Goal: Task Accomplishment & Management: Manage account settings

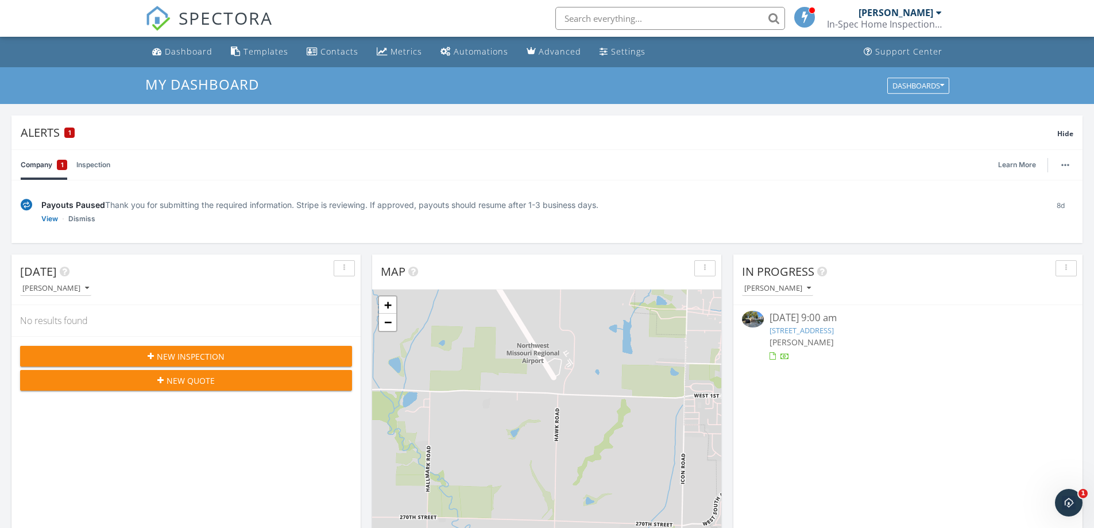
click at [834, 333] on link "[STREET_ADDRESS]" at bounding box center [802, 330] width 64 height 10
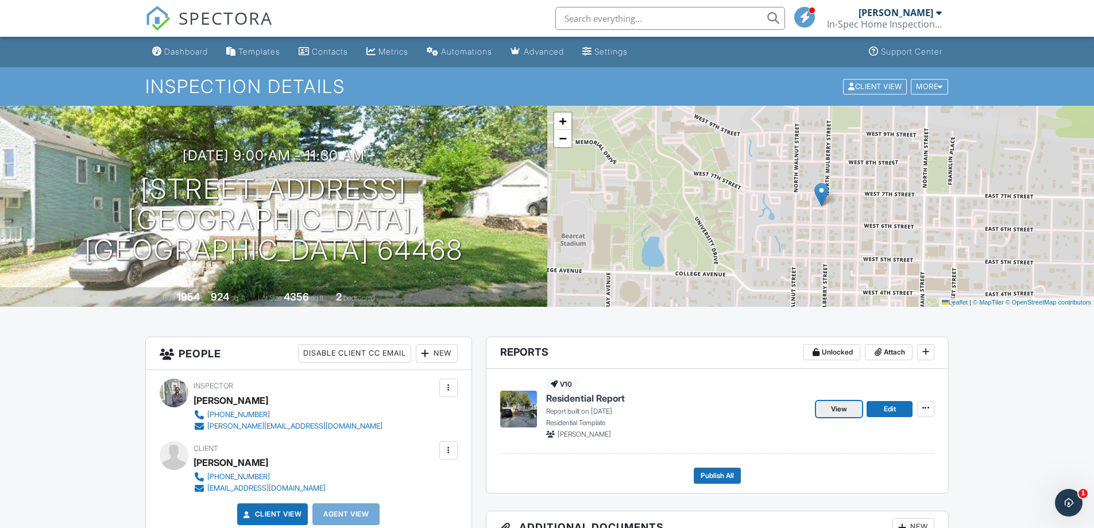
click at [837, 411] on span "View" at bounding box center [839, 408] width 16 height 11
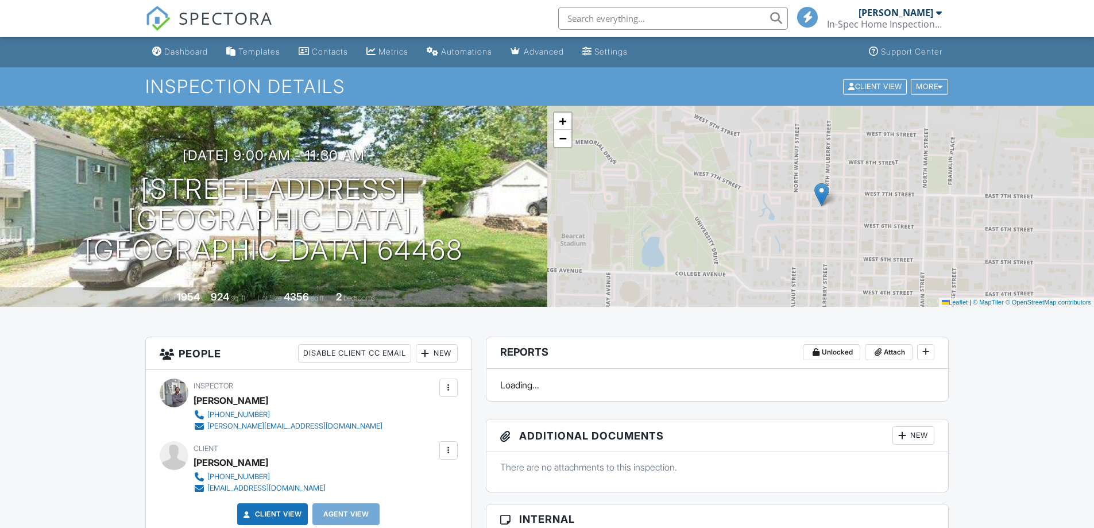
scroll to position [172, 0]
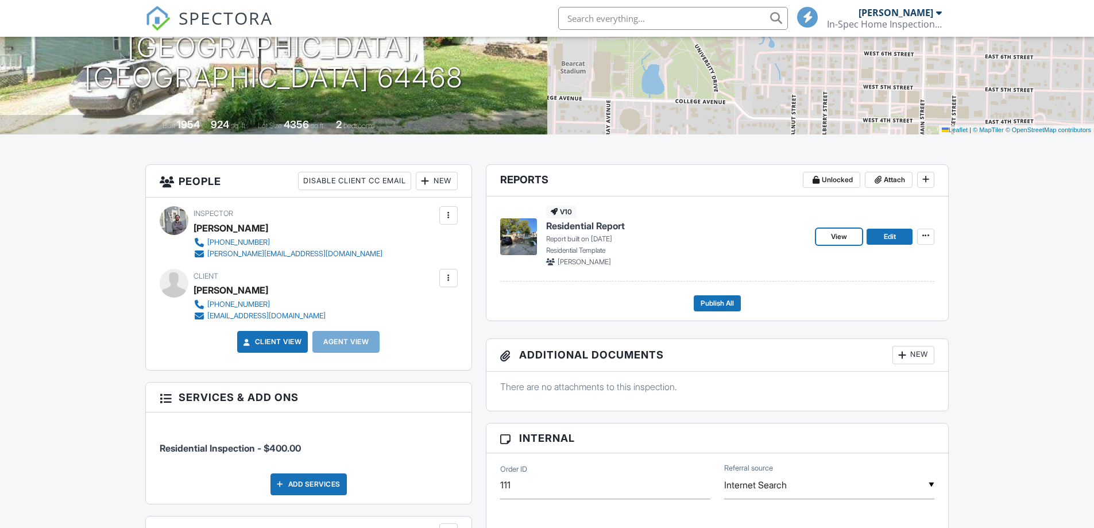
click at [843, 234] on span "View" at bounding box center [839, 236] width 16 height 11
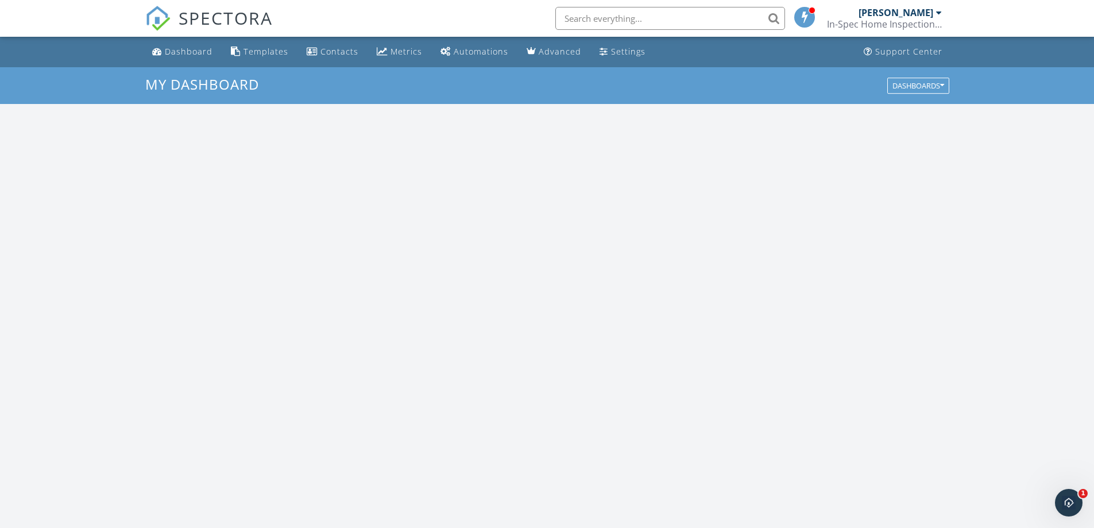
scroll to position [1063, 1112]
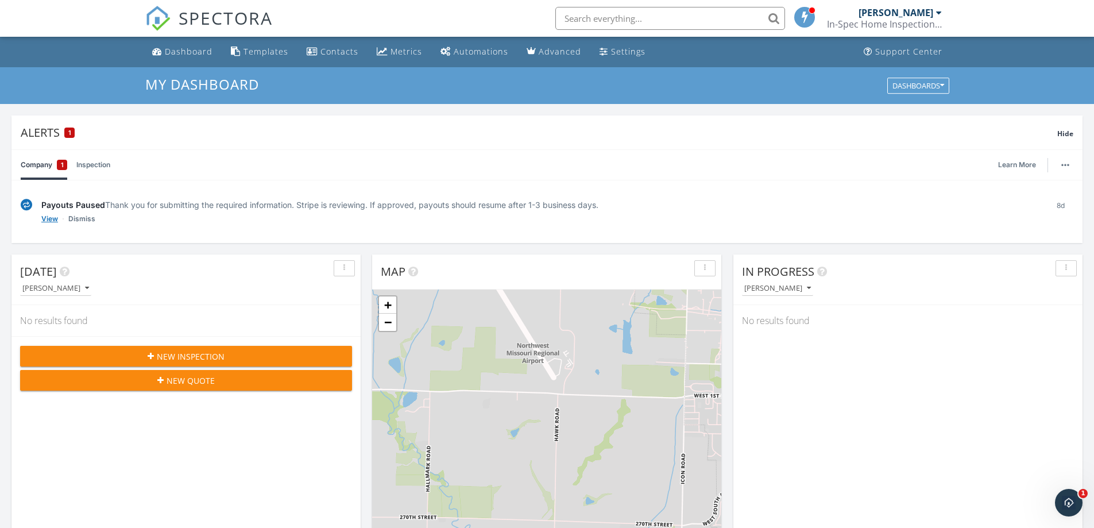
click at [50, 216] on link "View" at bounding box center [49, 218] width 17 height 11
click at [94, 217] on link "Dismiss" at bounding box center [81, 218] width 27 height 11
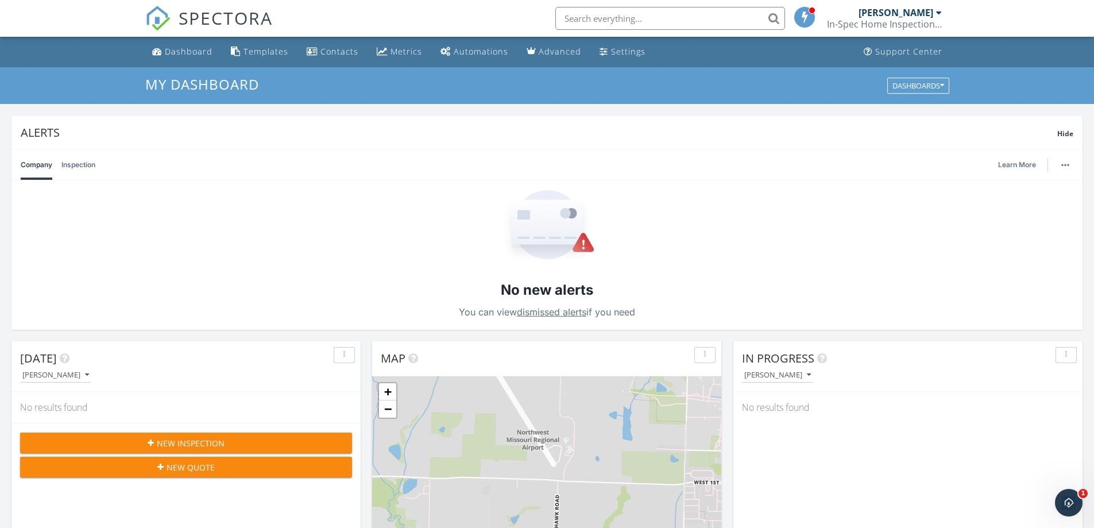
click at [72, 165] on link "Inspection" at bounding box center [78, 165] width 34 height 30
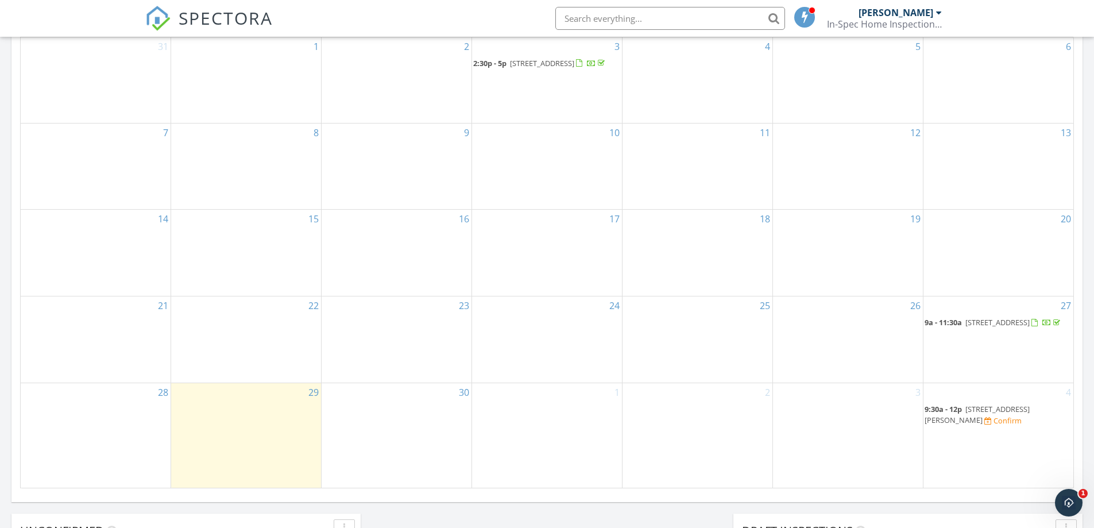
scroll to position [689, 0]
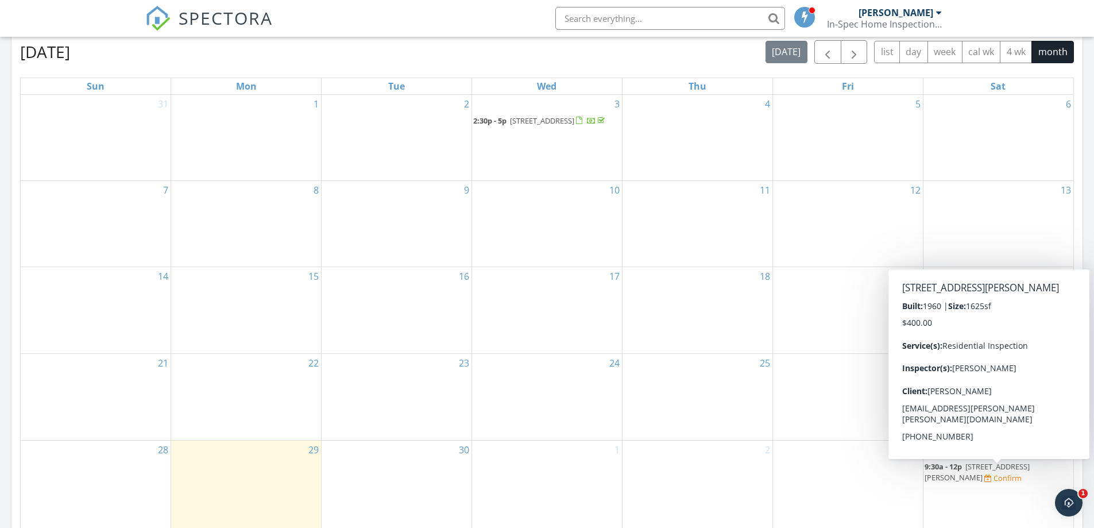
click at [1030, 476] on span "715 E Jenkins St, Maryville 64468" at bounding box center [977, 471] width 105 height 21
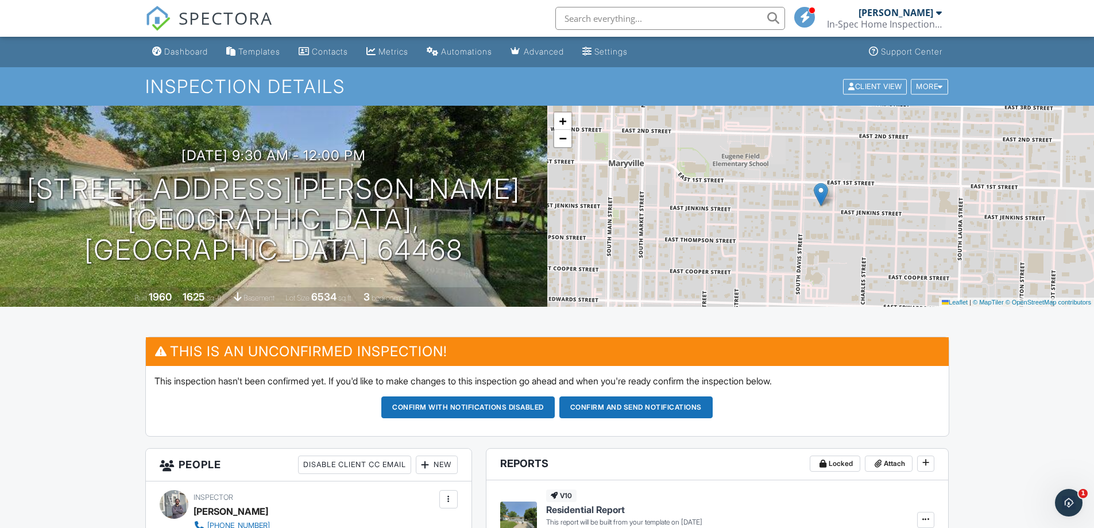
click at [659, 407] on button "Confirm and send notifications" at bounding box center [635, 407] width 153 height 22
